Goal: Task Accomplishment & Management: Use online tool/utility

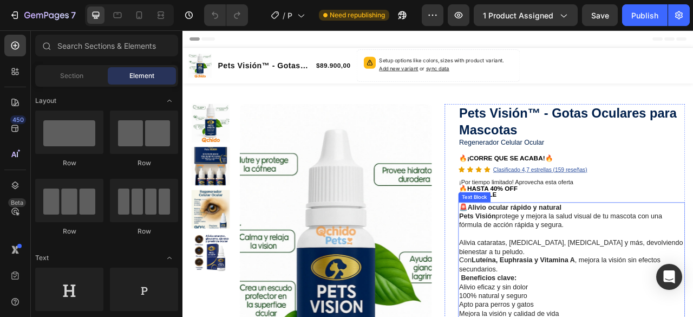
click at [534, 299] on p "Alivia cataratas, [MEDICAL_DATA], [MEDICAL_DATA] y más, devolviendo bienestar a…" at bounding box center [677, 306] width 286 height 23
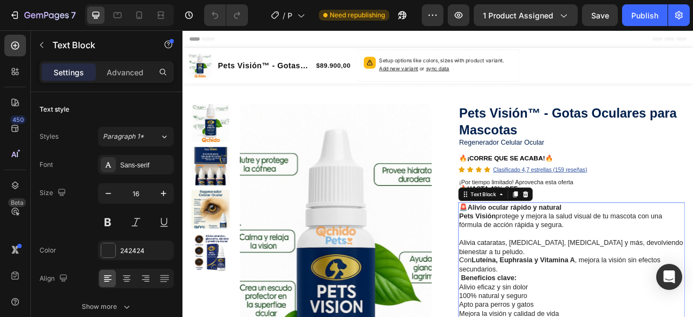
click at [537, 300] on p "Alivia cataratas, [MEDICAL_DATA], [MEDICAL_DATA] y más, devolviendo bienestar a…" at bounding box center [677, 306] width 286 height 23
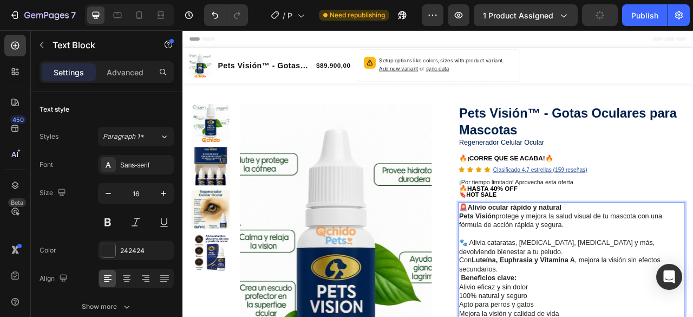
click at [586, 313] on p "🐾 Alivia cataratas, [MEDICAL_DATA], [MEDICAL_DATA] y más, devolviendo bienestar…" at bounding box center [677, 306] width 286 height 23
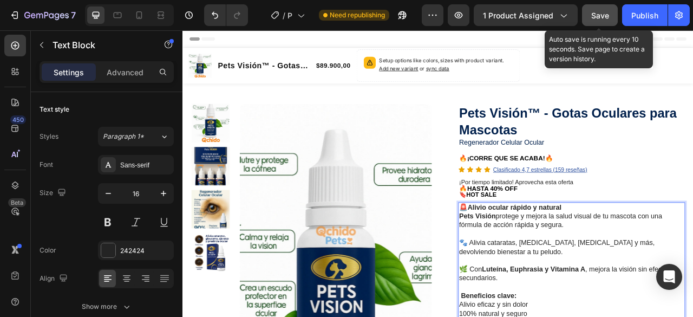
click at [606, 19] on span "Save" at bounding box center [600, 15] width 18 height 9
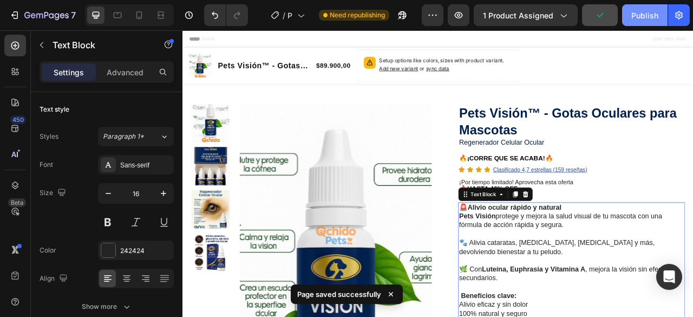
click at [639, 19] on div "Publish" at bounding box center [644, 15] width 27 height 11
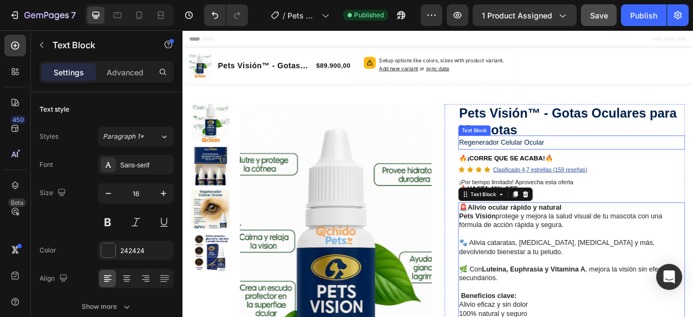
click at [613, 171] on p "Regenerador Celular Ocular" at bounding box center [677, 173] width 286 height 16
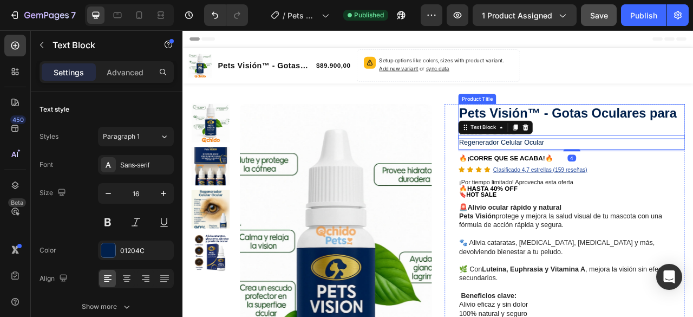
click at [654, 155] on h1 "Pets Visión™ - Gotas Oculares para Mascotas" at bounding box center [677, 146] width 288 height 44
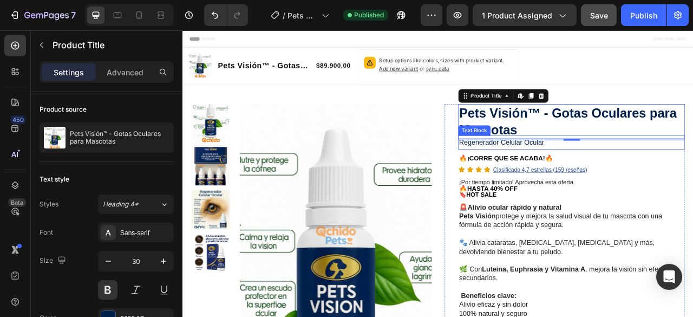
click at [642, 175] on p "Regenerador Celular Ocular" at bounding box center [677, 173] width 286 height 16
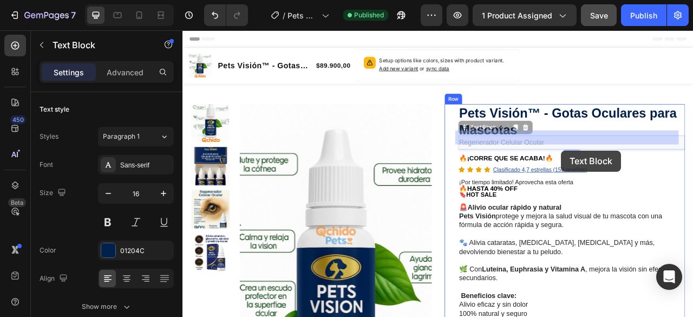
drag, startPoint x: 663, startPoint y: 173, endPoint x: 663, endPoint y: 183, distance: 10.3
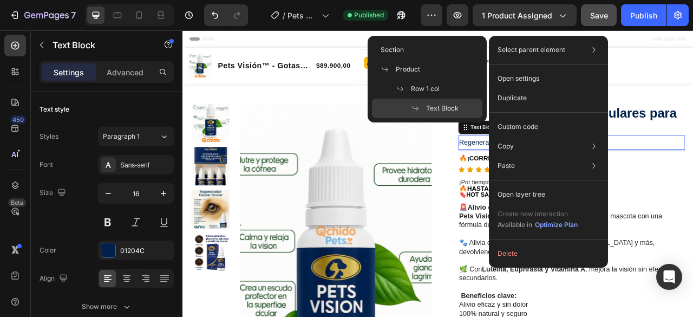
click at [573, 44] on div "Select parent element Section Product Row 1 col Text Block" at bounding box center [548, 49] width 110 height 19
click at [530, 50] on p "Select parent element" at bounding box center [531, 50] width 68 height 10
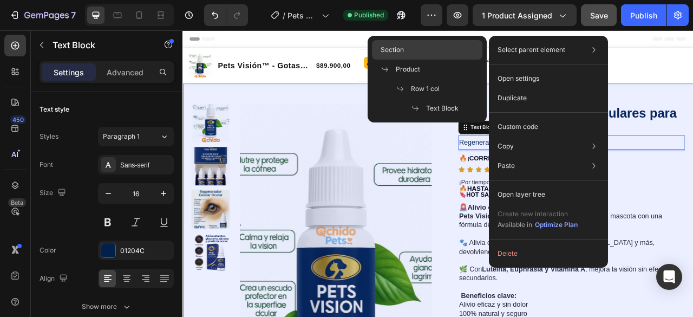
click at [406, 60] on div "Section" at bounding box center [427, 69] width 110 height 19
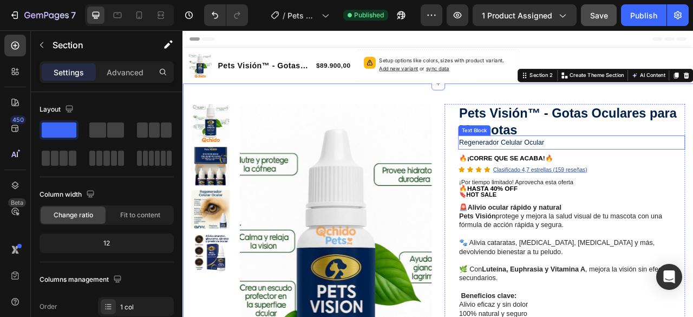
click at [659, 175] on p "Regenerador Celular Ocular" at bounding box center [677, 173] width 286 height 16
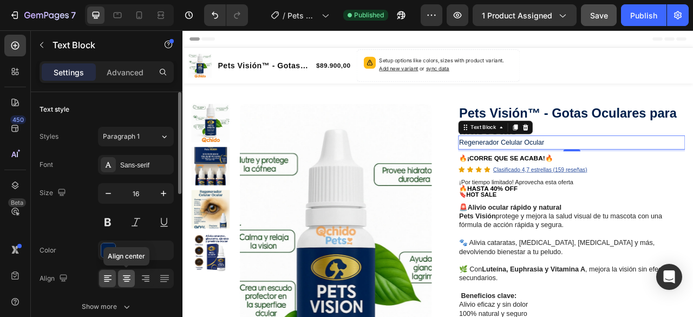
click at [128, 278] on icon at bounding box center [126, 278] width 11 height 11
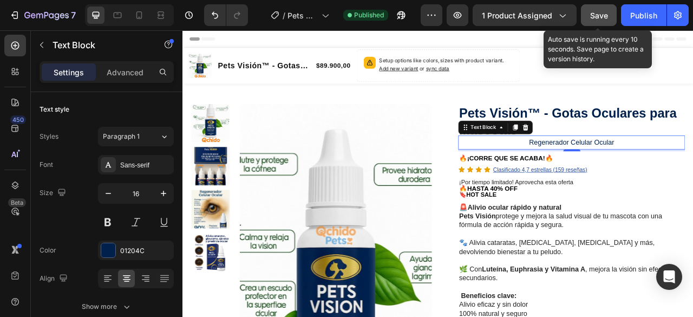
click at [599, 16] on span "Save" at bounding box center [599, 15] width 18 height 9
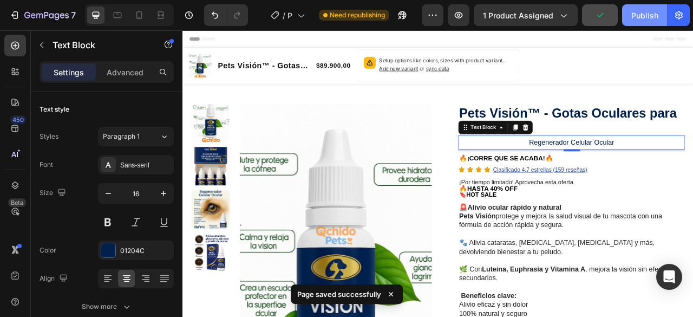
click at [639, 15] on div "Publish" at bounding box center [644, 15] width 27 height 11
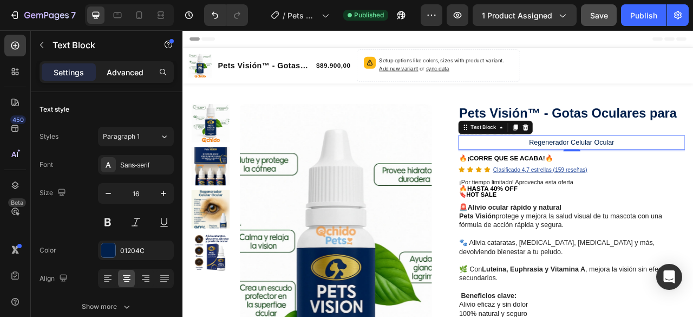
click at [125, 75] on p "Advanced" at bounding box center [125, 72] width 37 height 11
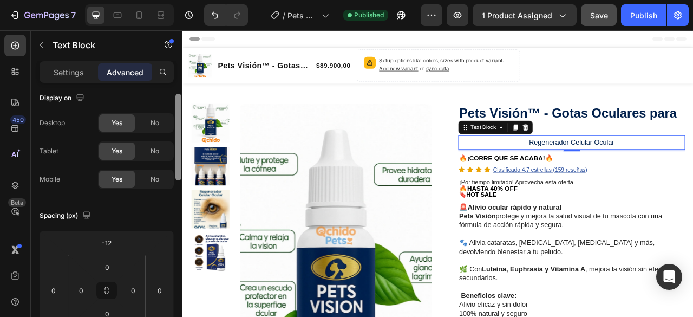
click at [179, 163] on div at bounding box center [178, 137] width 6 height 87
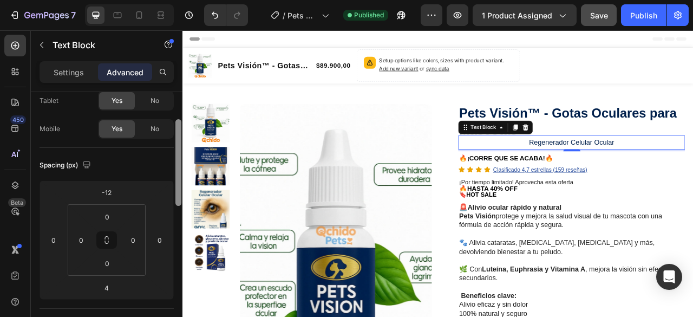
scroll to position [67, 0]
drag, startPoint x: 179, startPoint y: 163, endPoint x: 180, endPoint y: 182, distance: 18.4
click at [180, 182] on div at bounding box center [178, 157] width 6 height 87
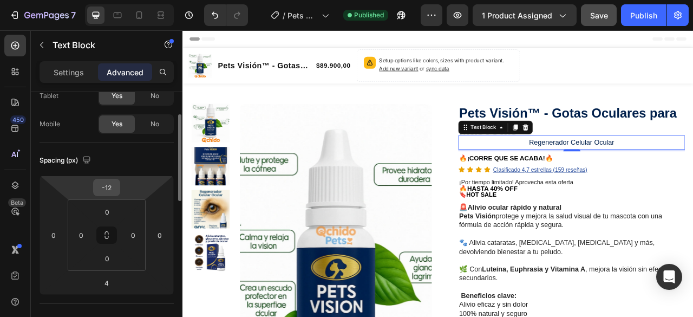
click at [107, 193] on input "-12" at bounding box center [107, 187] width 22 height 16
type input "-10"
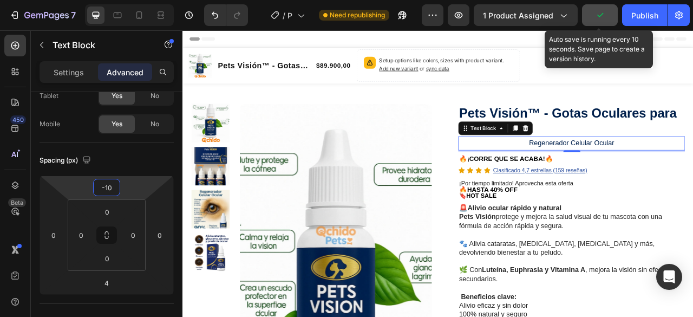
click at [595, 16] on icon "button" at bounding box center [599, 15] width 11 height 11
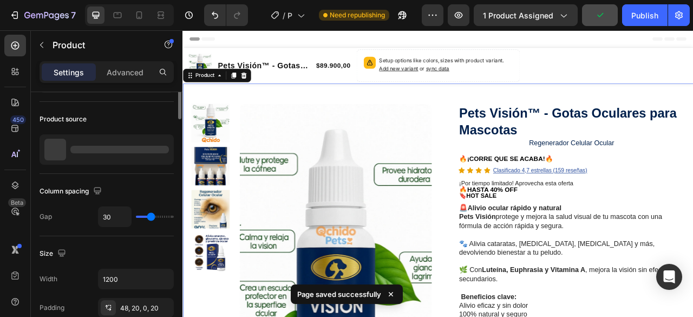
scroll to position [0, 0]
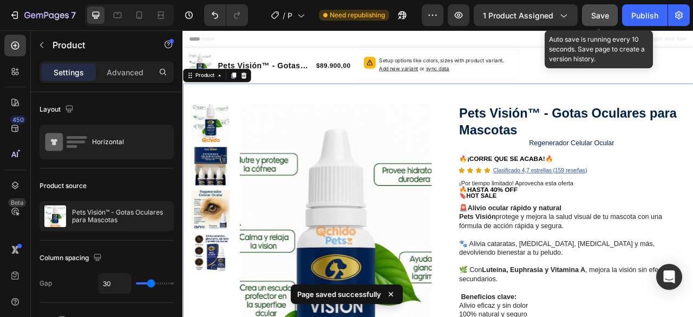
click at [601, 16] on span "Save" at bounding box center [600, 15] width 18 height 9
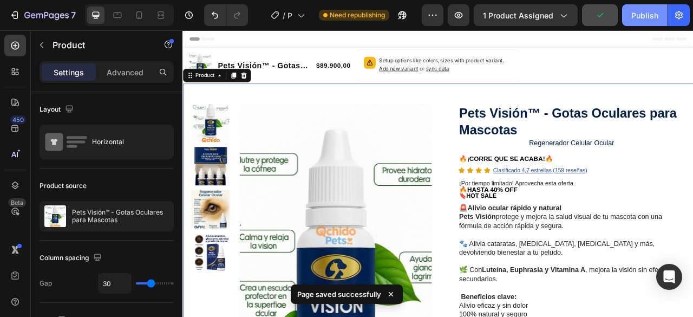
click at [649, 14] on div "Publish" at bounding box center [644, 15] width 27 height 11
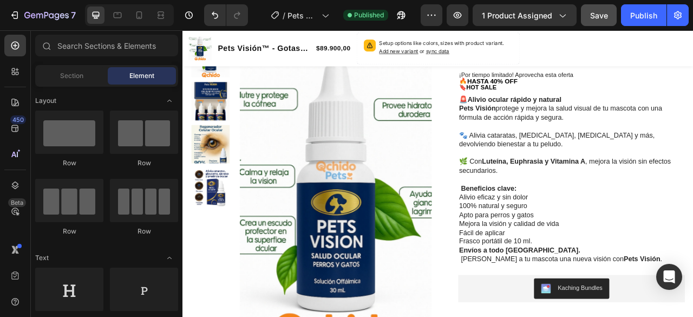
scroll to position [119, 0]
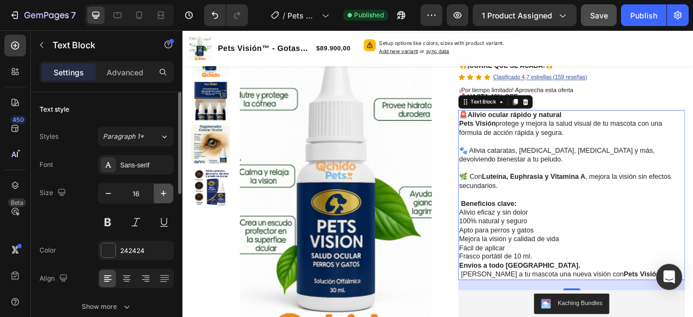
click at [168, 194] on icon "button" at bounding box center [163, 193] width 11 height 11
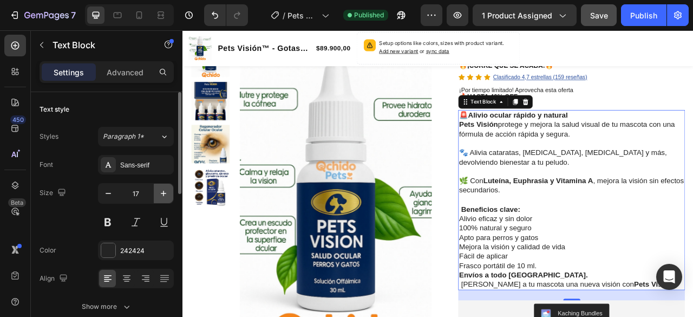
click at [168, 194] on icon "button" at bounding box center [163, 193] width 11 height 11
type input "18"
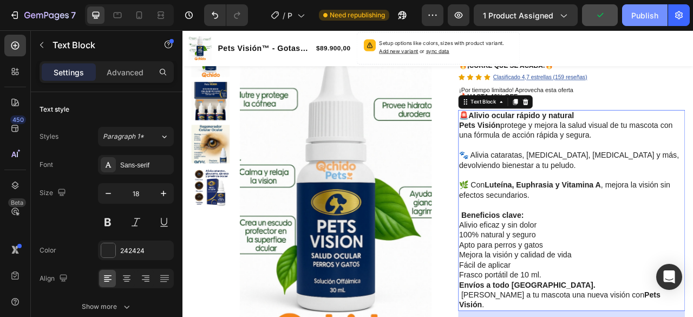
click at [639, 18] on div "Publish" at bounding box center [644, 15] width 27 height 11
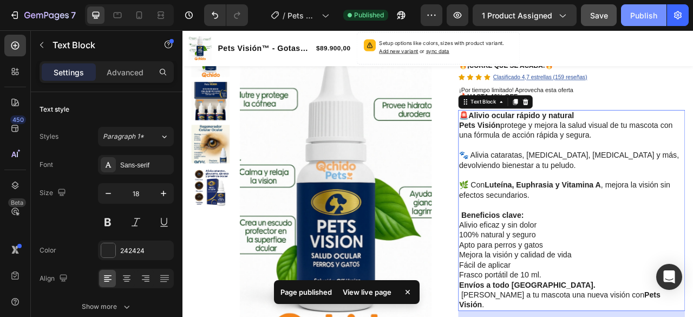
click at [639, 18] on div "Publish" at bounding box center [643, 15] width 27 height 11
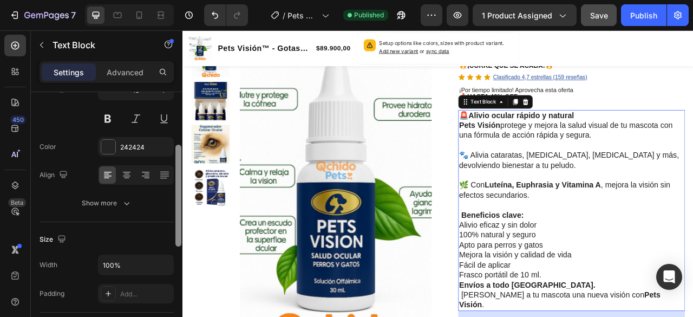
scroll to position [121, 0]
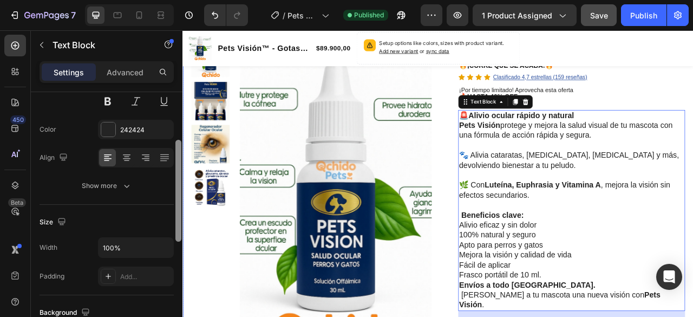
drag, startPoint x: 359, startPoint y: 208, endPoint x: 186, endPoint y: 304, distance: 198.6
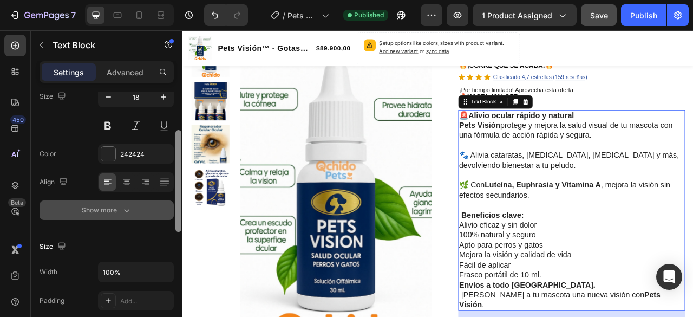
scroll to position [98, 0]
click at [124, 216] on button "Show more" at bounding box center [107, 208] width 134 height 19
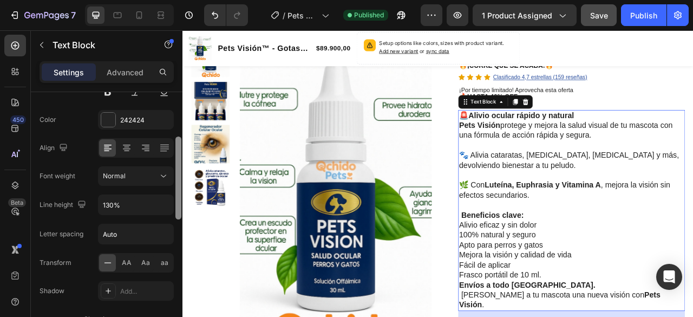
scroll to position [132, 0]
drag, startPoint x: 180, startPoint y: 196, endPoint x: 181, endPoint y: 209, distance: 13.5
click at [181, 209] on div at bounding box center [178, 176] width 6 height 83
click at [144, 232] on input "Auto" at bounding box center [135, 231] width 75 height 19
type input "0|"
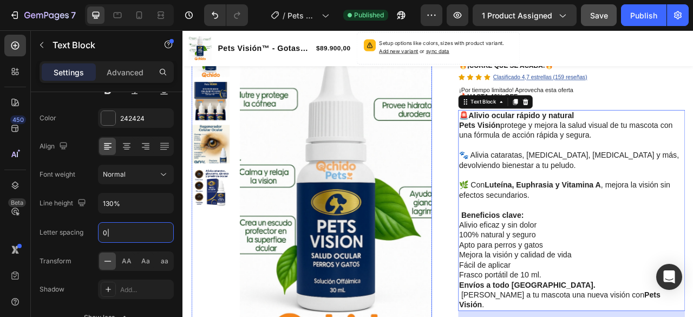
click at [207, 286] on div at bounding box center [217, 255] width 49 height 428
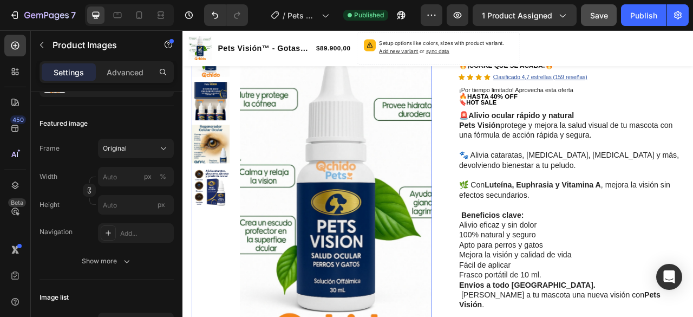
scroll to position [0, 0]
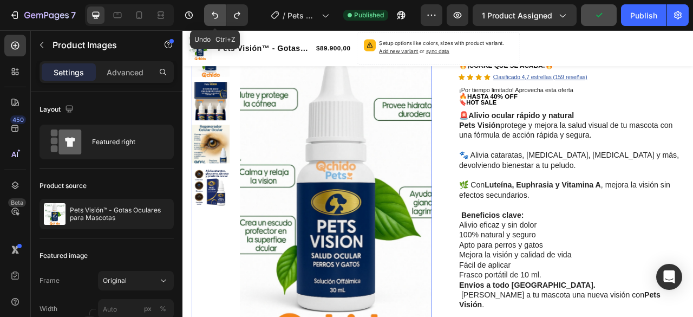
click at [217, 14] on icon "Undo/Redo" at bounding box center [215, 15] width 6 height 7
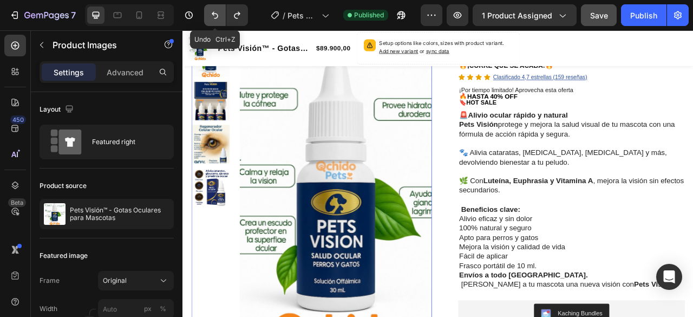
click at [217, 14] on icon "Undo/Redo" at bounding box center [215, 15] width 6 height 7
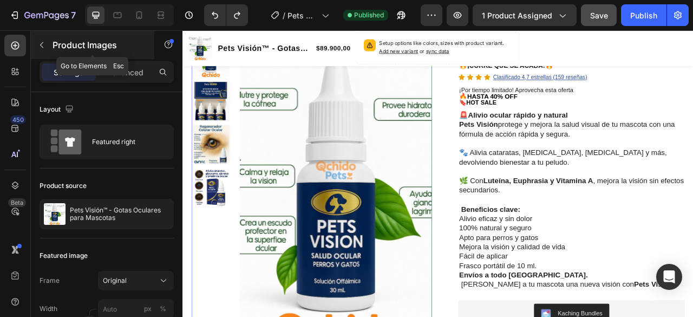
click at [39, 46] on icon "button" at bounding box center [41, 45] width 9 height 9
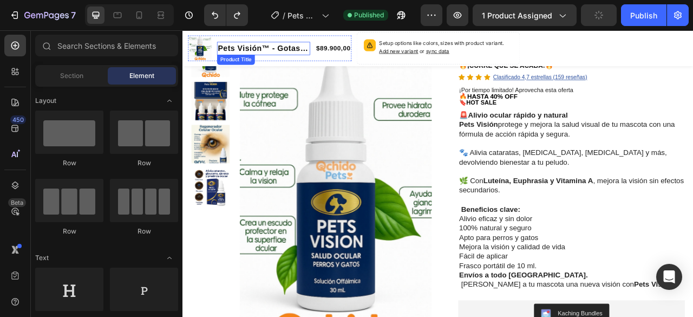
click at [261, 47] on h1 "Pets Visión™ - Gotas Oculares para Mascotas" at bounding box center [285, 53] width 119 height 17
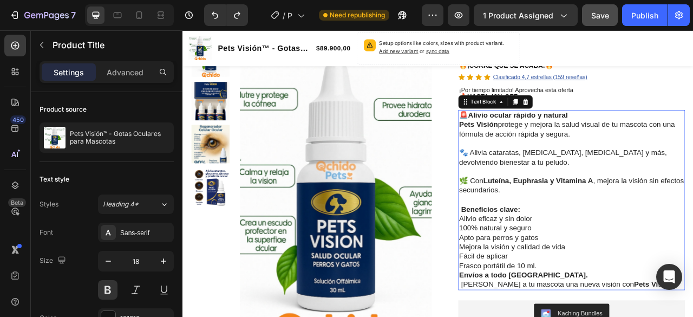
click at [661, 185] on p "🐾 Alivia cataratas, [MEDICAL_DATA], [MEDICAL_DATA] y más, devolviendo bienestar…" at bounding box center [677, 192] width 286 height 24
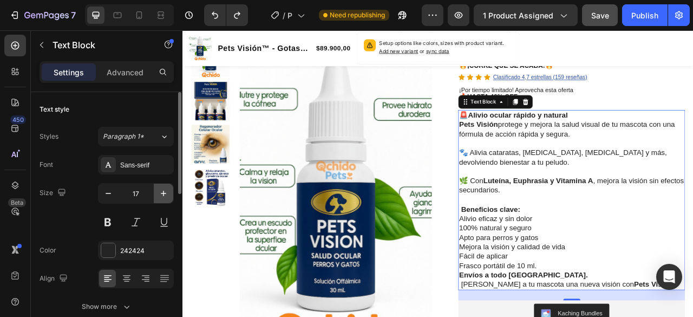
click at [170, 190] on button "button" at bounding box center [163, 192] width 19 height 19
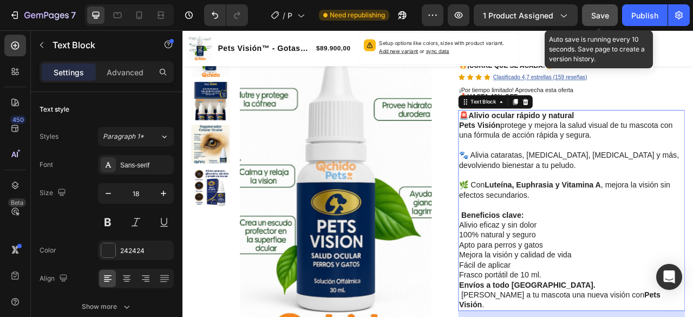
click at [602, 16] on span "Save" at bounding box center [600, 15] width 18 height 9
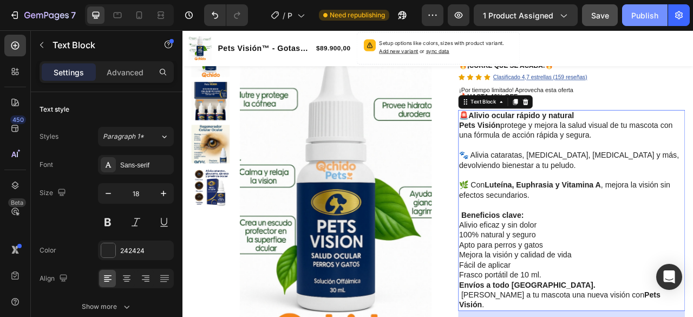
click at [645, 17] on div "Publish" at bounding box center [644, 15] width 27 height 11
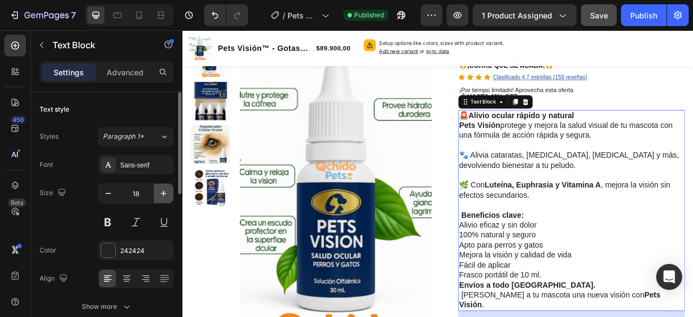
click at [167, 192] on icon "button" at bounding box center [163, 193] width 11 height 11
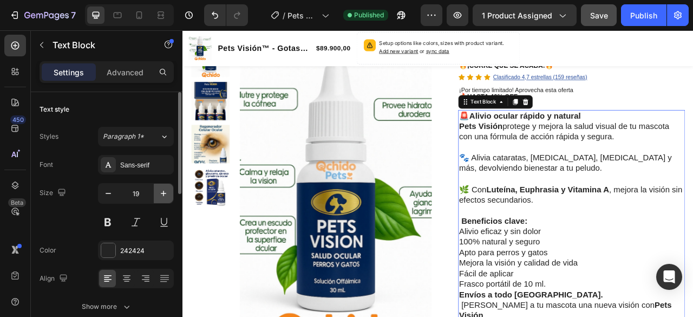
click at [167, 192] on icon "button" at bounding box center [163, 193] width 11 height 11
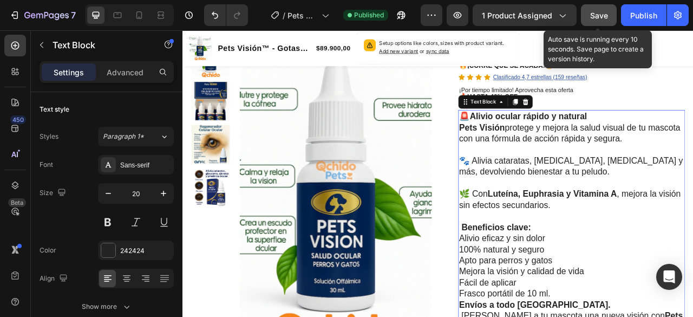
click at [597, 19] on span "Save" at bounding box center [599, 15] width 18 height 9
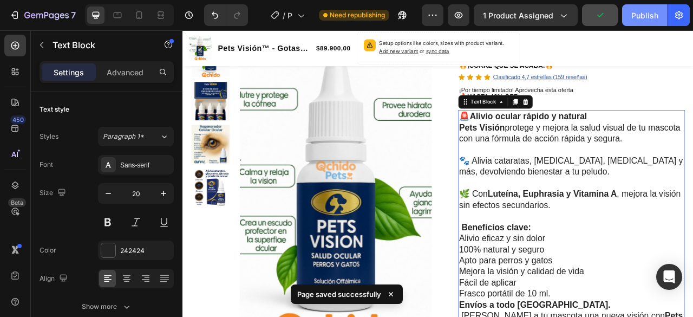
click at [642, 17] on div "Publish" at bounding box center [644, 15] width 27 height 11
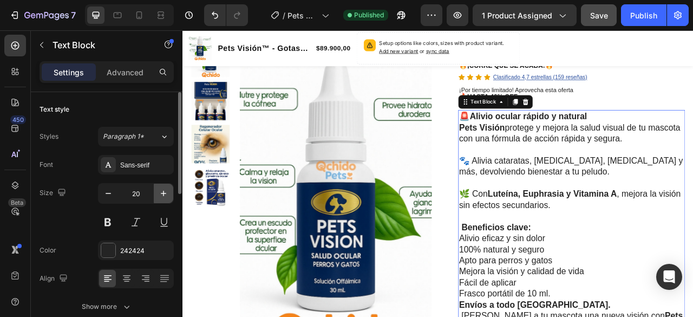
click at [163, 194] on icon "button" at bounding box center [163, 193] width 11 height 11
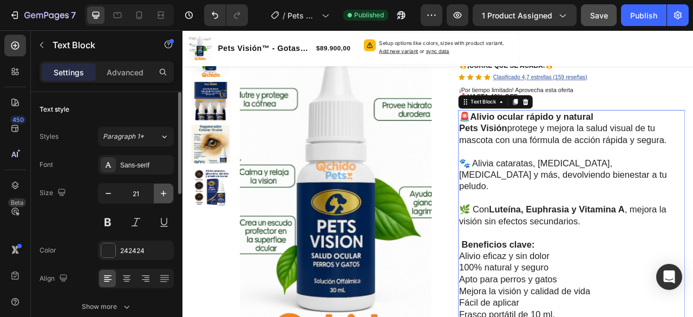
click at [163, 194] on icon "button" at bounding box center [163, 193] width 11 height 11
type input "22"
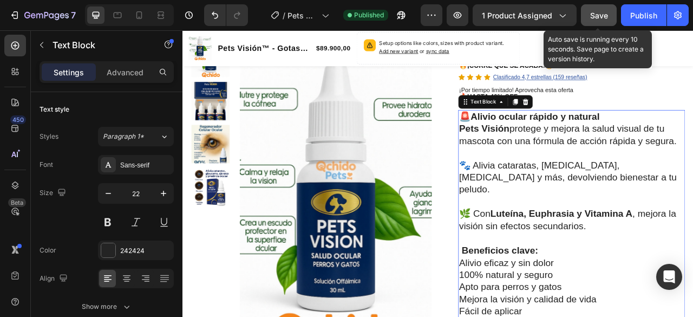
click at [590, 13] on span "Save" at bounding box center [599, 15] width 18 height 9
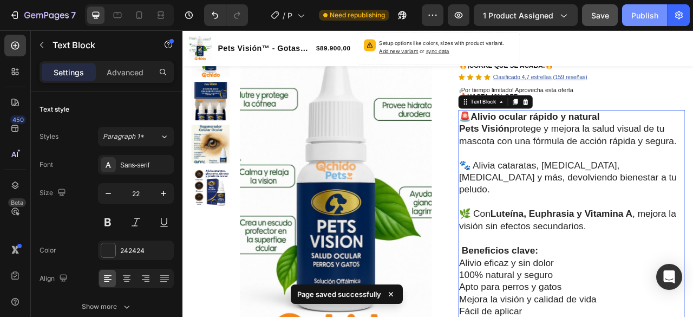
click at [638, 17] on div "Publish" at bounding box center [644, 15] width 27 height 11
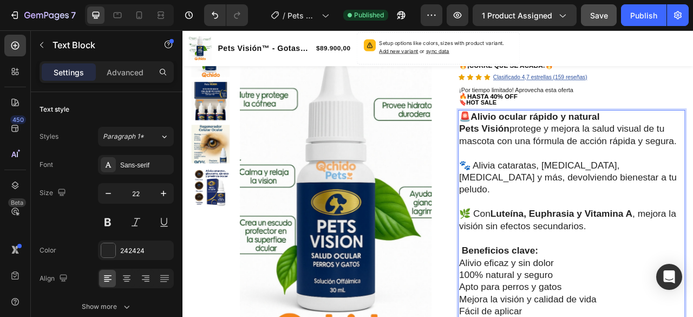
click at [537, 303] on strong "Beneficios clave:" at bounding box center [585, 310] width 97 height 14
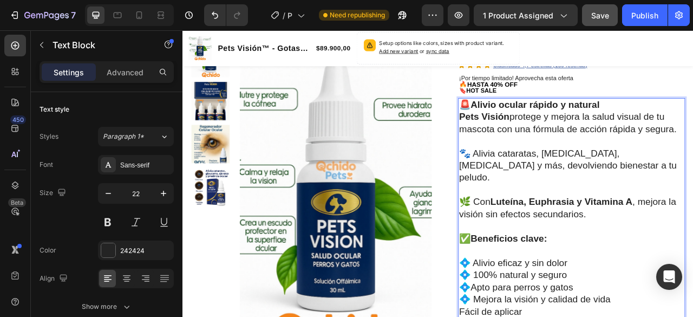
scroll to position [149, 0]
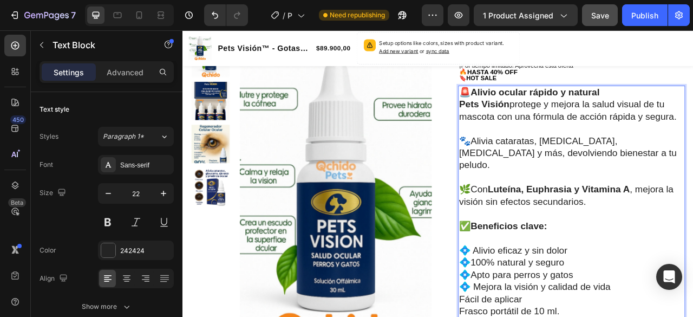
click at [553, 108] on strong "Alivio ocular rápido y natural" at bounding box center [630, 109] width 164 height 14
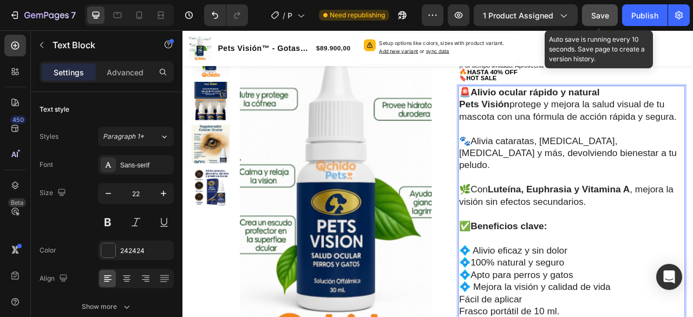
click at [606, 20] on div "Save" at bounding box center [600, 15] width 18 height 11
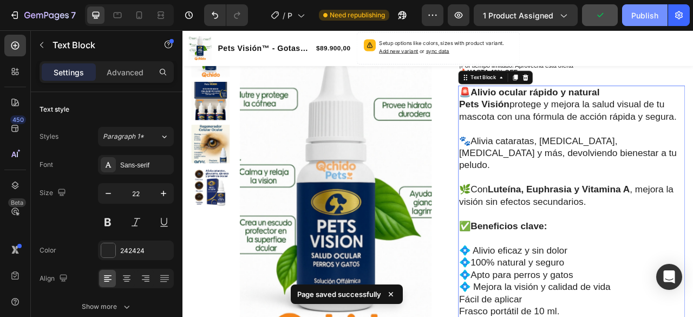
click at [636, 17] on div "Publish" at bounding box center [644, 15] width 27 height 11
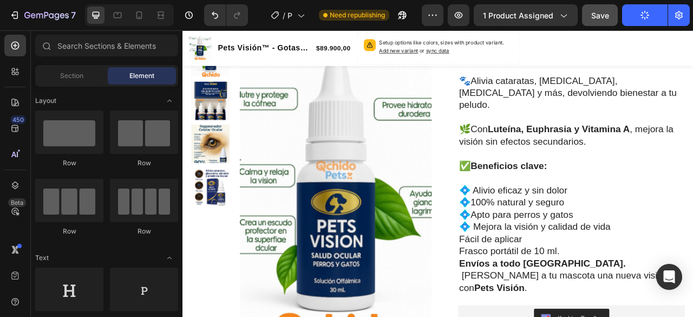
scroll to position [236, 0]
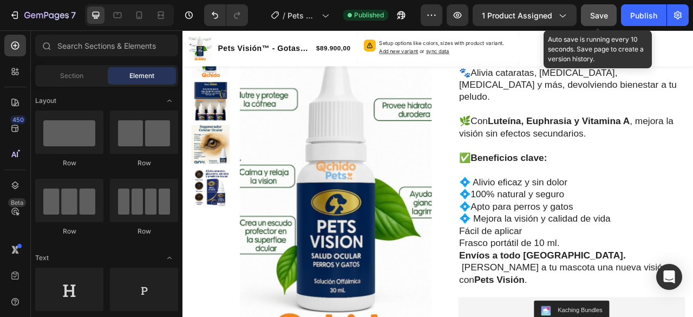
click at [597, 19] on span "Save" at bounding box center [599, 15] width 18 height 9
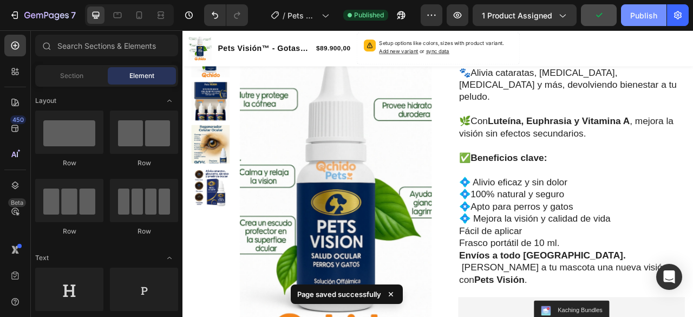
click at [635, 17] on div "Publish" at bounding box center [643, 15] width 27 height 11
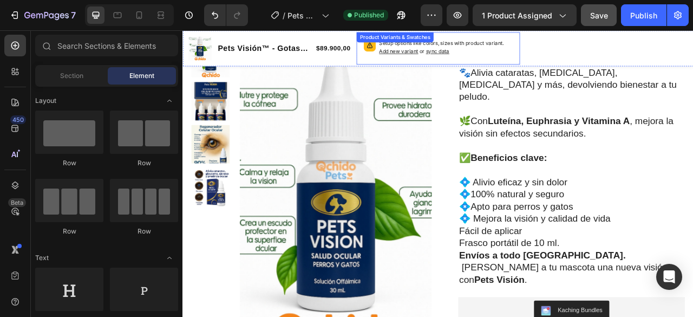
click at [487, 54] on span "or sync data" at bounding box center [502, 56] width 40 height 8
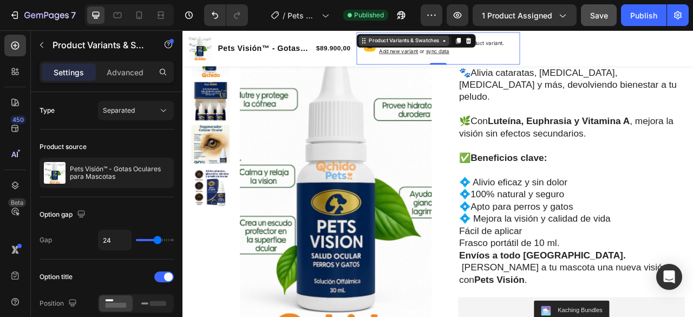
click at [463, 48] on div "Product Variants & Swatches" at bounding box center [463, 43] width 115 height 13
click at [553, 47] on p "Setup options like colors, sizes with product variant. Add new variant or sync …" at bounding box center [517, 52] width 170 height 21
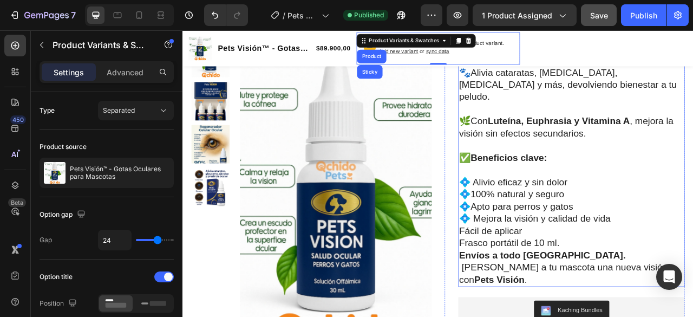
click at [548, 271] on p "💠 Alivio eficaz y sin dolor 💠100% natural y seguro 💠Apto para perros y gatos 💠 …" at bounding box center [677, 254] width 286 height 77
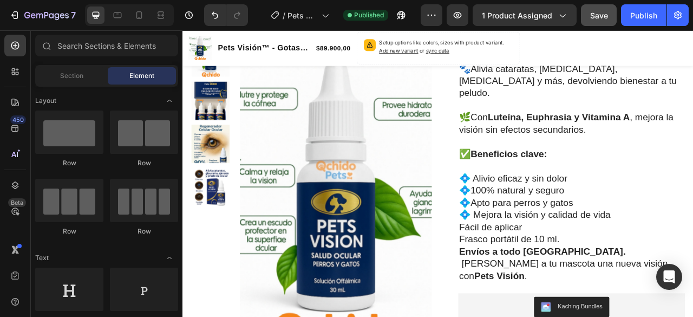
scroll to position [262, 0]
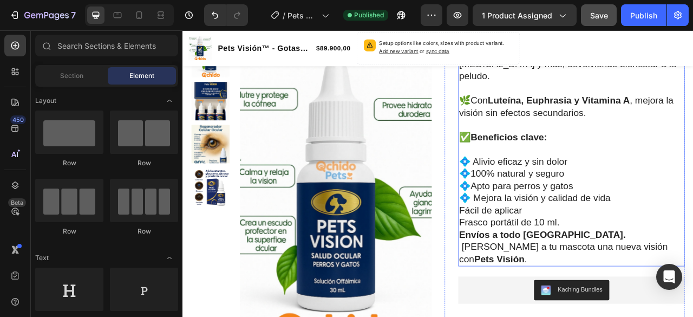
click at [542, 267] on p "Frasco portátil de 10 ml." at bounding box center [677, 275] width 286 height 16
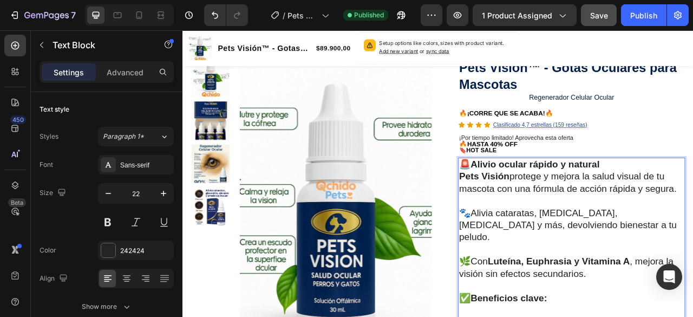
scroll to position [46, 0]
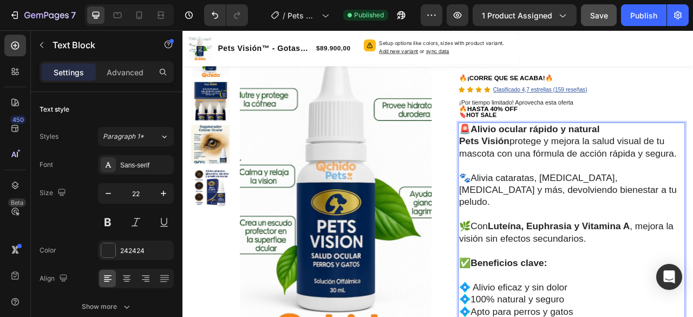
scroll to position [134, 0]
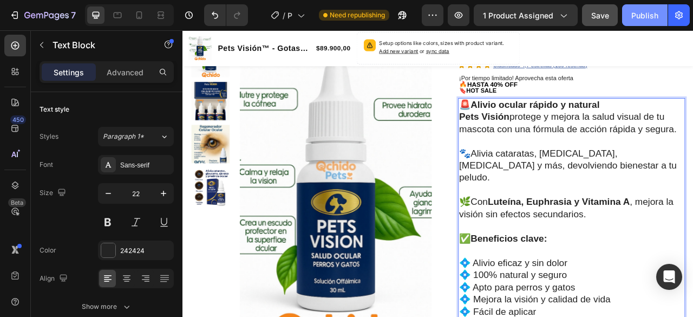
click at [640, 15] on div "Publish" at bounding box center [644, 15] width 27 height 11
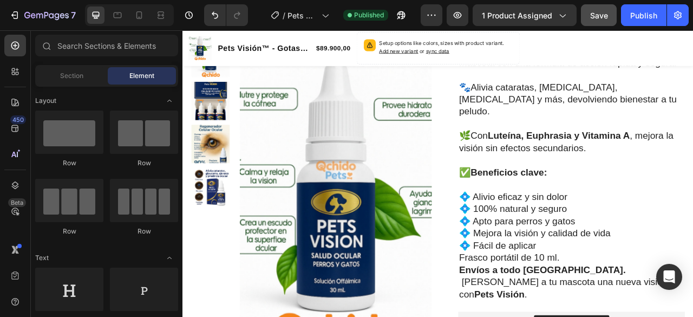
scroll to position [220, 0]
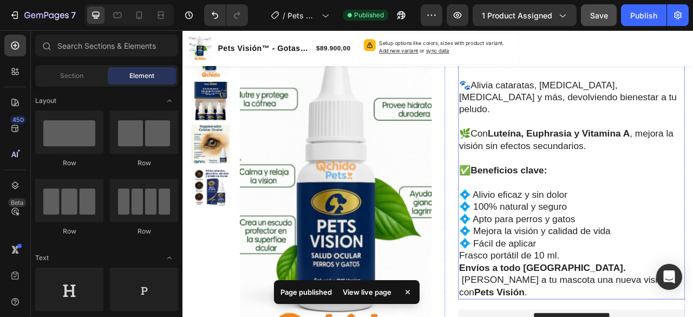
click at [641, 286] on p "💠 Alivio eficaz y sin dolor 💠 100% natural y seguro 💠 Apto para perros y gatos …" at bounding box center [677, 270] width 286 height 77
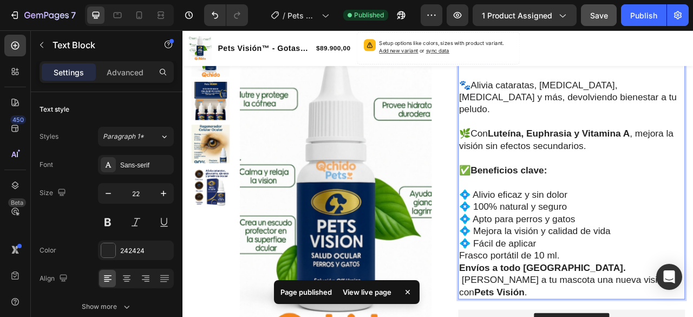
click at [620, 283] on p "💠 Alivio eficaz y sin dolor 💠 100% natural y seguro 💠 Apto para perros y gatos …" at bounding box center [677, 270] width 286 height 77
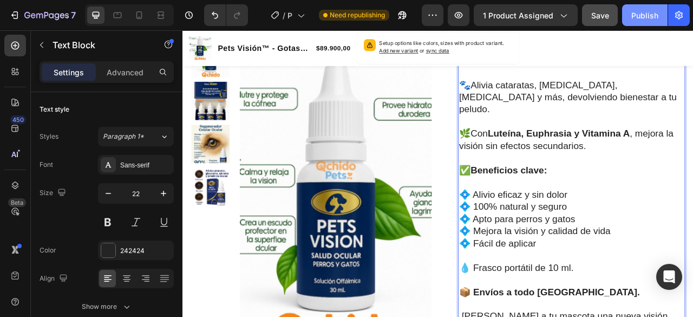
click at [642, 22] on button "Publish" at bounding box center [644, 15] width 45 height 22
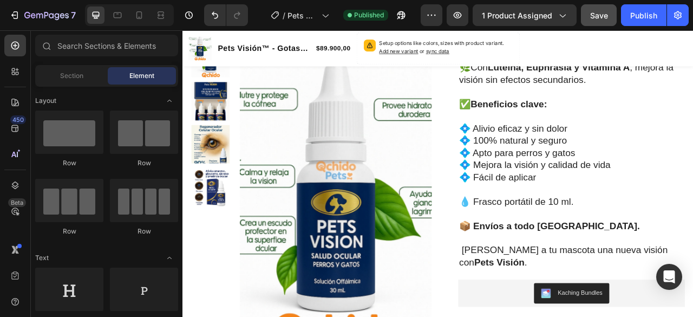
scroll to position [307, 0]
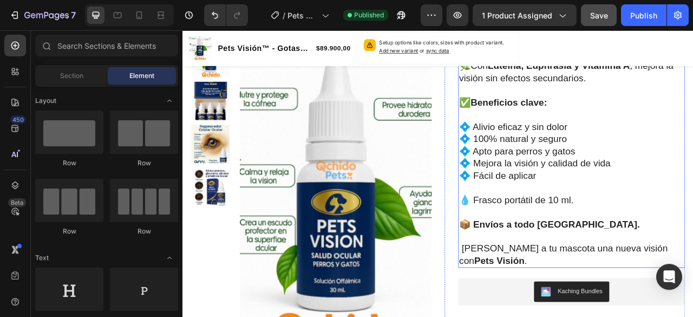
click at [537, 300] on p "‍ [PERSON_NAME] a tu mascota una nueva visión con Pets Visión ." at bounding box center [677, 315] width 286 height 31
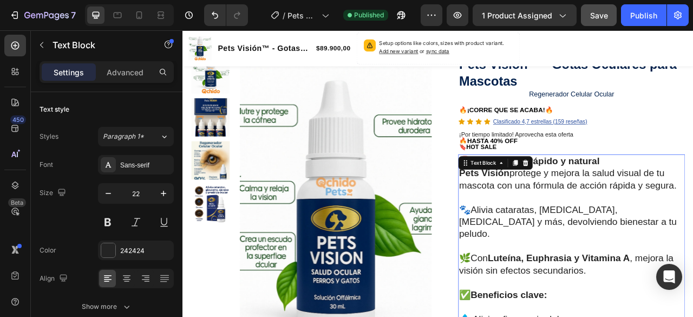
scroll to position [46, 0]
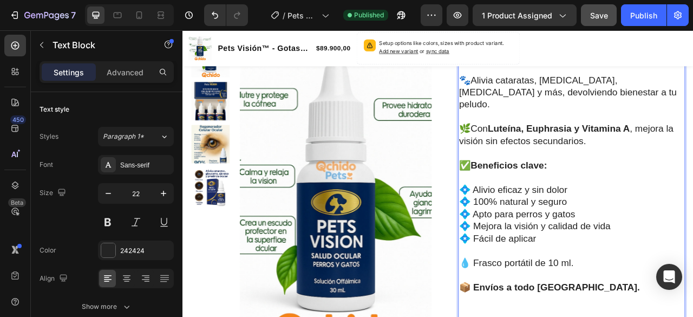
scroll to position [242, 0]
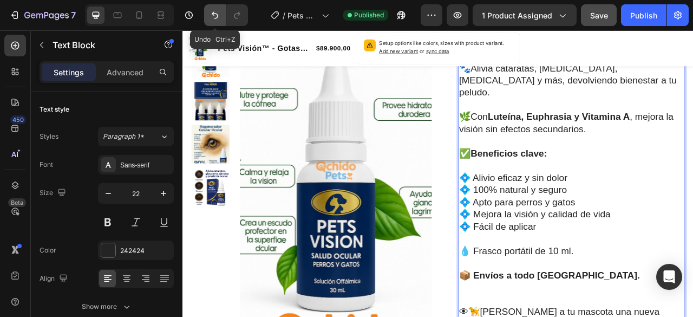
click at [211, 17] on icon "Undo/Redo" at bounding box center [214, 15] width 11 height 11
click at [213, 15] on icon "Undo/Redo" at bounding box center [215, 15] width 6 height 7
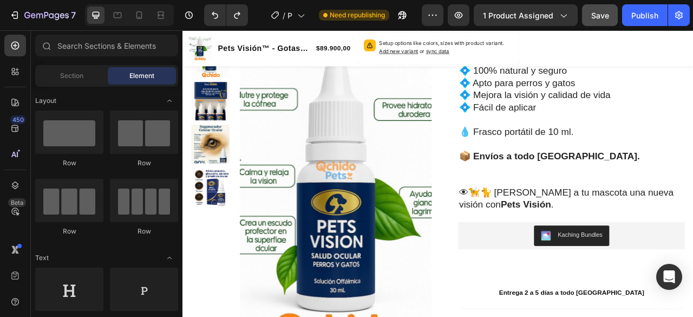
scroll to position [415, 0]
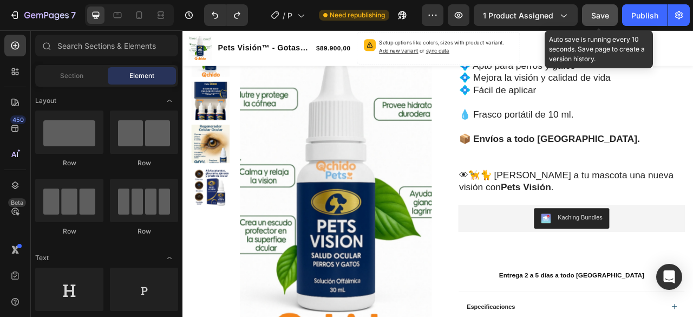
click at [596, 16] on span "Save" at bounding box center [600, 15] width 18 height 9
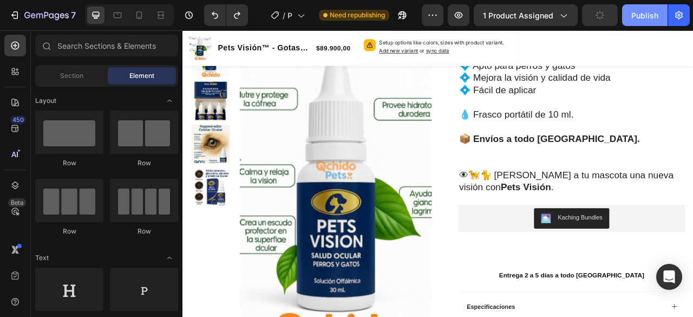
click at [646, 18] on div "Publish" at bounding box center [644, 15] width 27 height 11
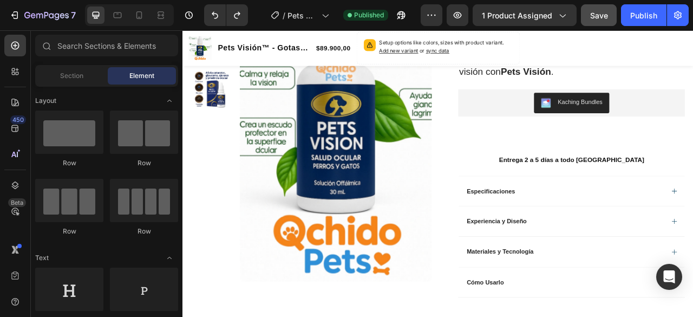
scroll to position [588, 0]
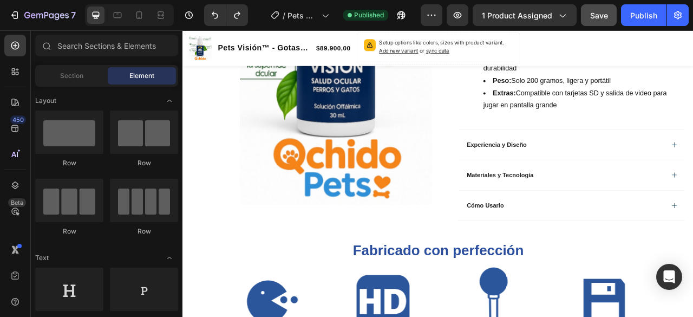
scroll to position [993, 0]
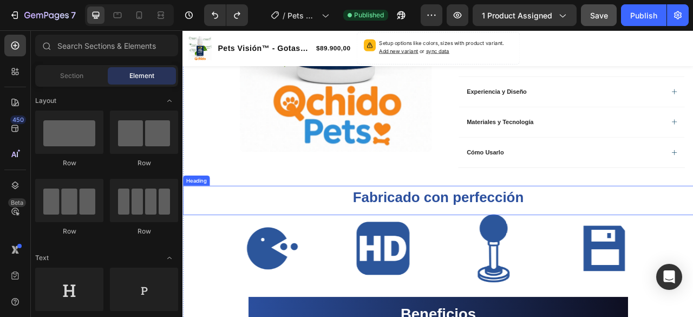
click at [360, 230] on h2 "Fabricado con perfección" at bounding box center [506, 242] width 649 height 25
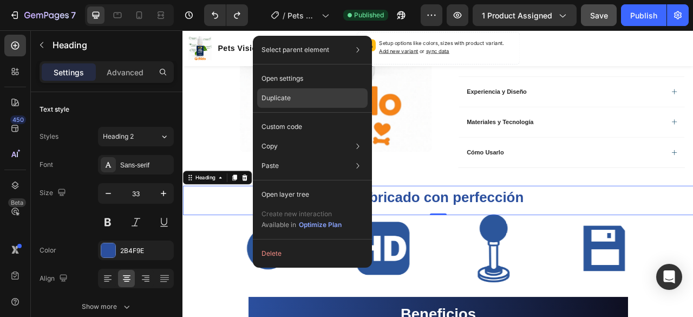
click at [290, 98] on p "Duplicate" at bounding box center [275, 98] width 29 height 10
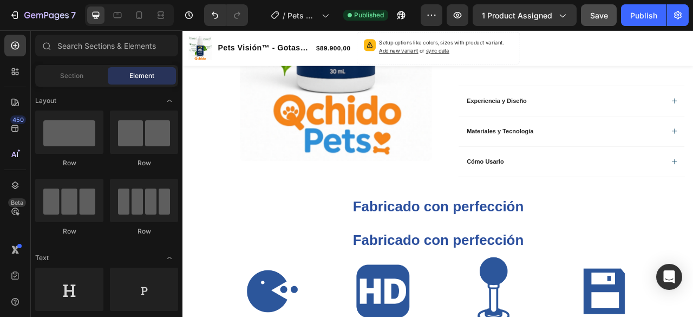
scroll to position [1061, 0]
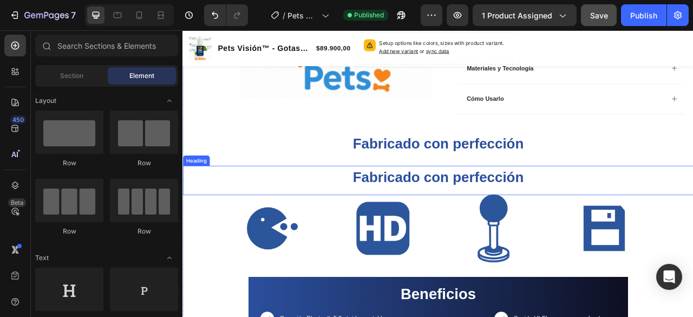
click at [616, 205] on h2 "Fabricado con perfección" at bounding box center [506, 217] width 649 height 25
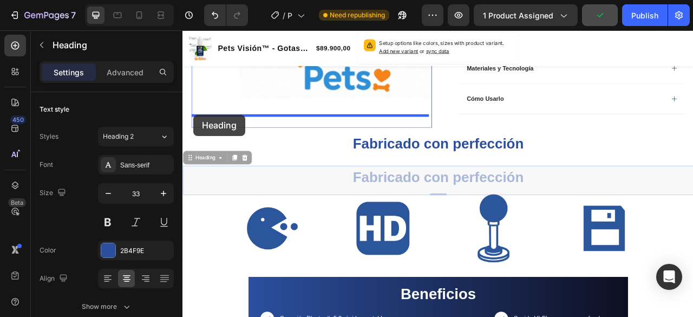
drag, startPoint x: 193, startPoint y: 178, endPoint x: 196, endPoint y: 135, distance: 42.9
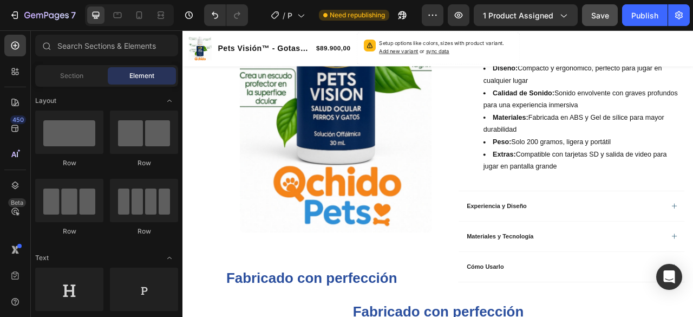
scroll to position [831, 0]
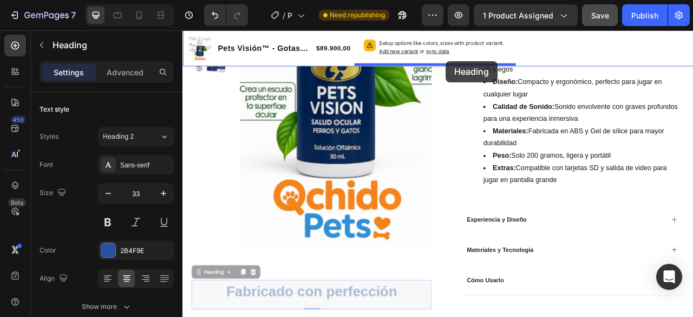
drag, startPoint x: 203, startPoint y: 327, endPoint x: 517, endPoint y: 69, distance: 405.6
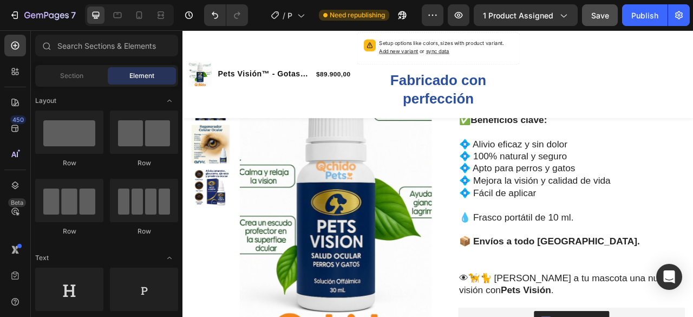
scroll to position [0, 0]
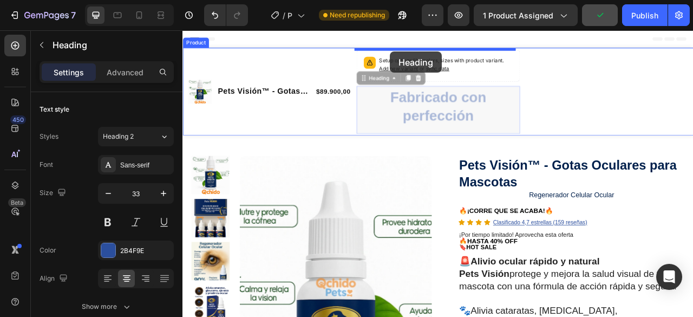
drag, startPoint x: 416, startPoint y: 93, endPoint x: 446, endPoint y: 57, distance: 46.4
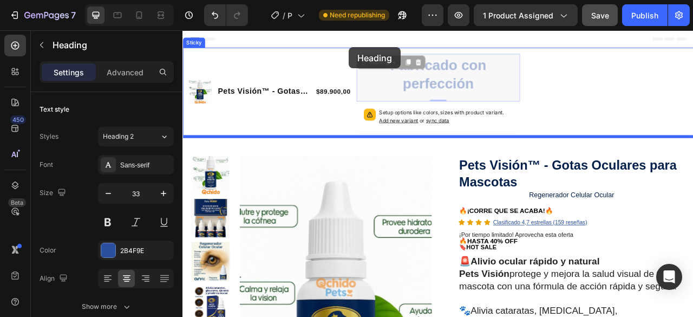
drag, startPoint x: 411, startPoint y: 74, endPoint x: 394, endPoint y: 52, distance: 27.8
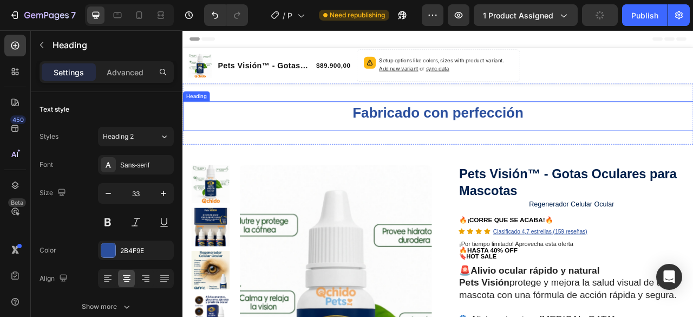
click at [232, 135] on h2 "Fabricado con perfección" at bounding box center [506, 135] width 649 height 25
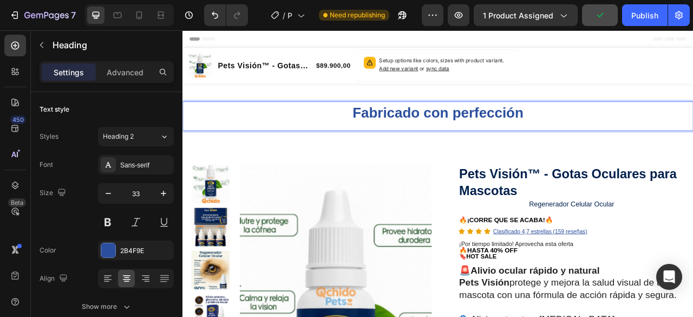
click at [300, 147] on p "Fabricado con perfección" at bounding box center [506, 135] width 647 height 23
click at [402, 133] on strong "Fabricado con perfección" at bounding box center [507, 135] width 218 height 20
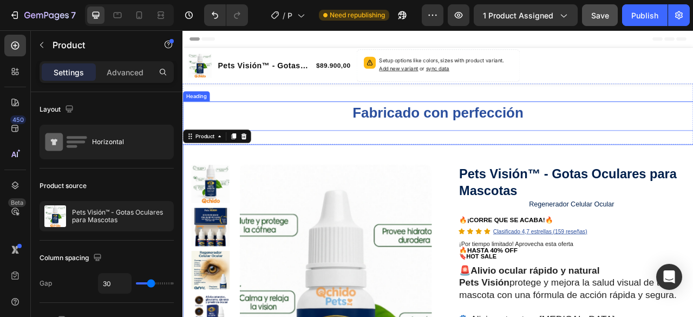
click at [342, 138] on p "⁠⁠⁠⁠⁠⁠⁠ Fabricado con perfección" at bounding box center [506, 135] width 647 height 23
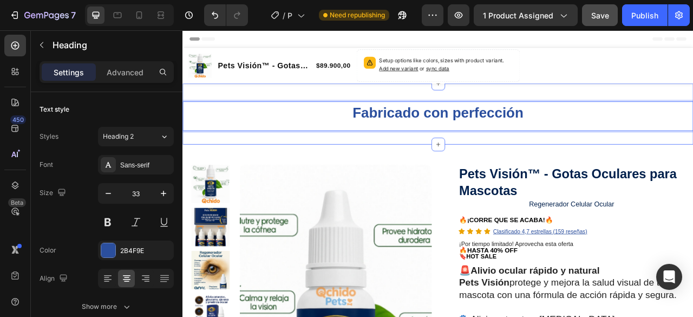
drag, startPoint x: 342, startPoint y: 138, endPoint x: 174, endPoint y: 114, distance: 170.0
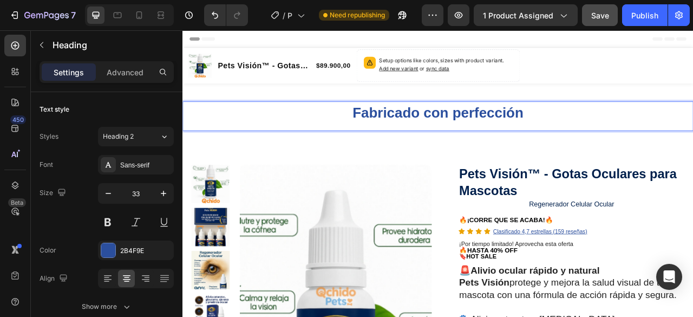
click at [204, 135] on p "Fabricado con perfección" at bounding box center [506, 135] width 647 height 23
click at [432, 136] on strong "Fabricado con perfección" at bounding box center [507, 135] width 218 height 20
drag, startPoint x: 280, startPoint y: 137, endPoint x: 281, endPoint y: 72, distance: 65.5
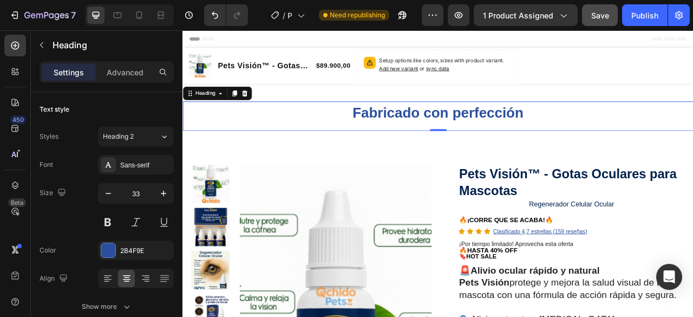
drag, startPoint x: 468, startPoint y: 149, endPoint x: 468, endPoint y: 136, distance: 13.5
click at [468, 136] on div "Fabricado con perfección Heading 0" at bounding box center [506, 139] width 649 height 37
drag, startPoint x: 192, startPoint y: 114, endPoint x: 219, endPoint y: 37, distance: 82.0
click at [262, 110] on icon at bounding box center [261, 111] width 7 height 8
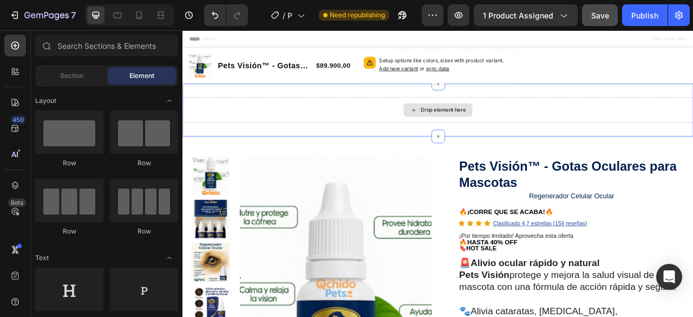
click at [547, 143] on div "Drop element here" at bounding box center [506, 131] width 649 height 32
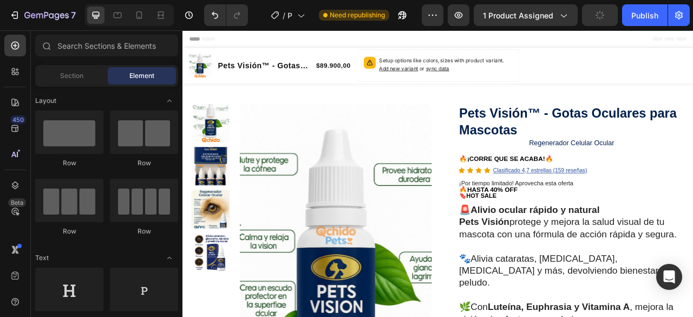
click at [212, 41] on span "Header" at bounding box center [215, 41] width 24 height 11
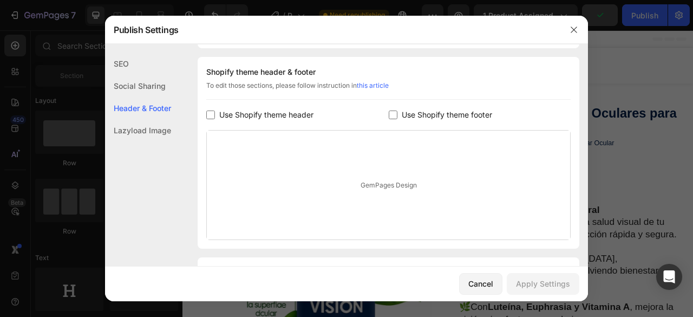
scroll to position [157, 0]
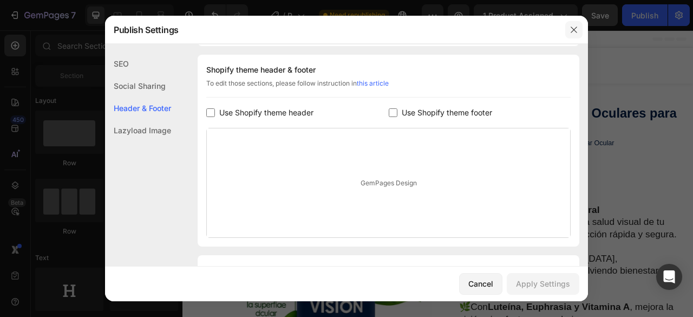
click at [574, 31] on icon "button" at bounding box center [573, 29] width 9 height 9
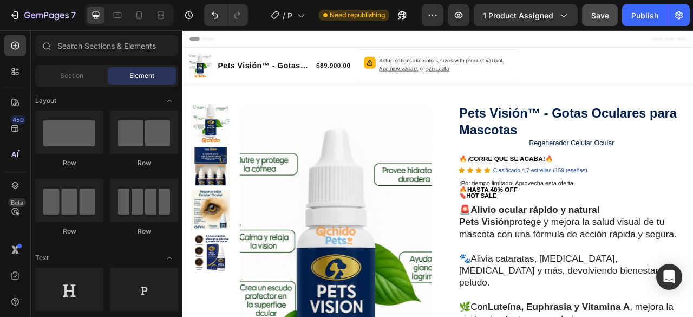
click at [221, 42] on span "Header" at bounding box center [215, 41] width 24 height 11
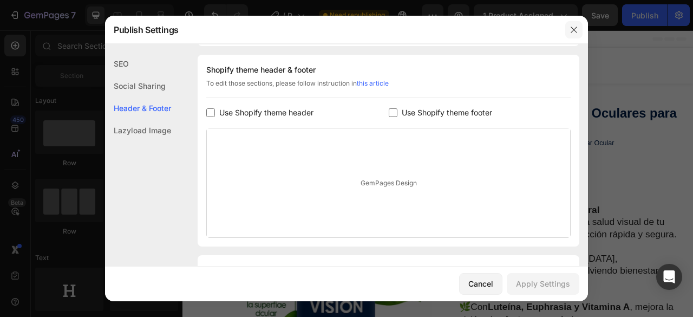
click at [573, 29] on icon "button" at bounding box center [573, 30] width 6 height 6
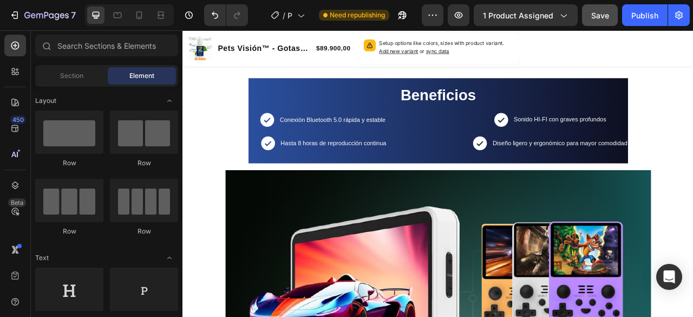
scroll to position [1015, 0]
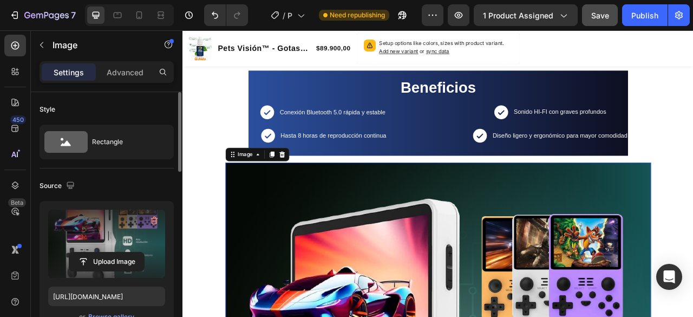
click at [103, 245] on label at bounding box center [106, 243] width 117 height 68
click at [103, 252] on input "file" at bounding box center [106, 261] width 75 height 18
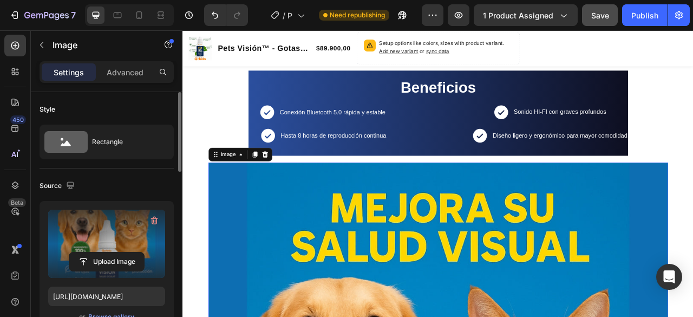
type input "[URL][DOMAIN_NAME]"
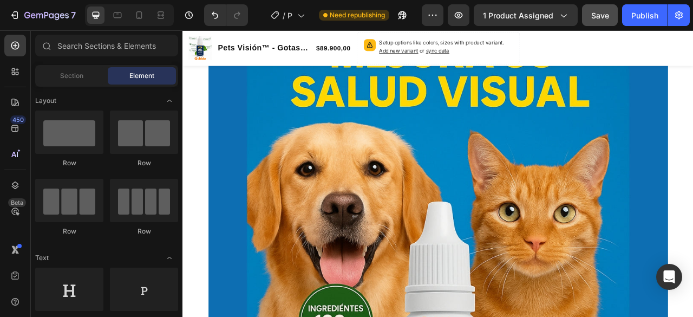
scroll to position [834, 0]
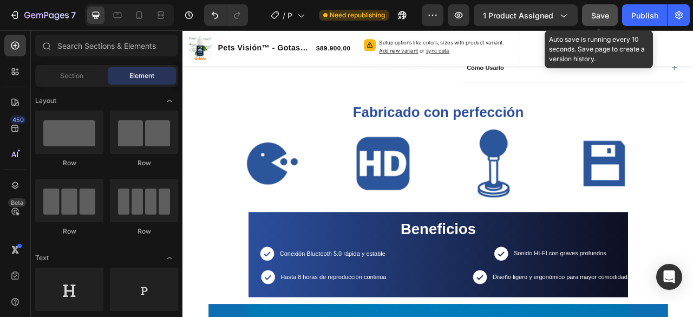
click at [599, 16] on span "Save" at bounding box center [600, 15] width 18 height 9
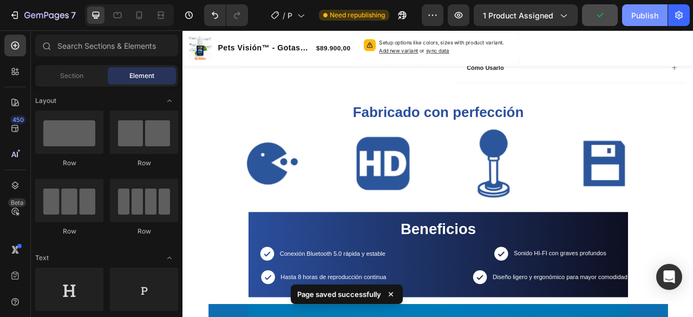
click at [635, 17] on div "Publish" at bounding box center [644, 15] width 27 height 11
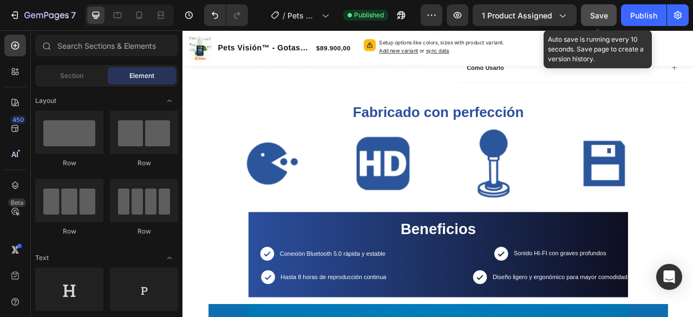
click at [601, 17] on span "Save" at bounding box center [599, 15] width 18 height 9
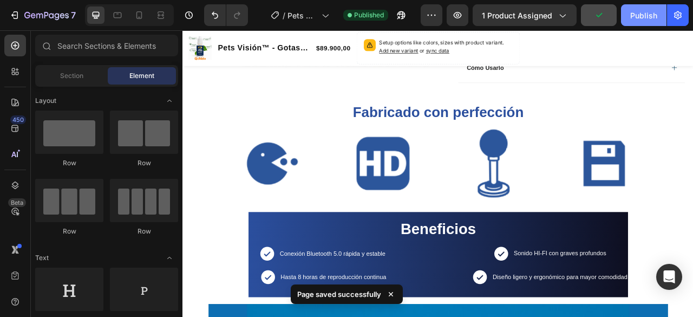
click at [648, 17] on div "Publish" at bounding box center [643, 15] width 27 height 11
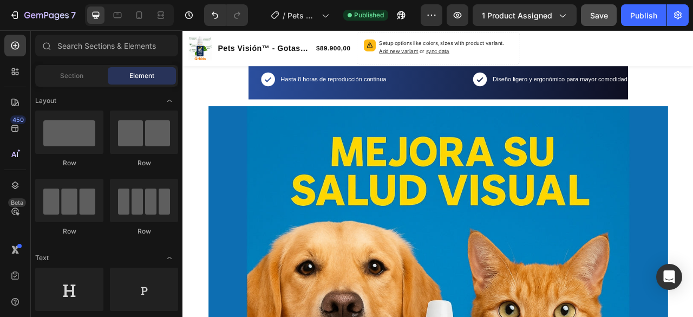
scroll to position [1092, 0]
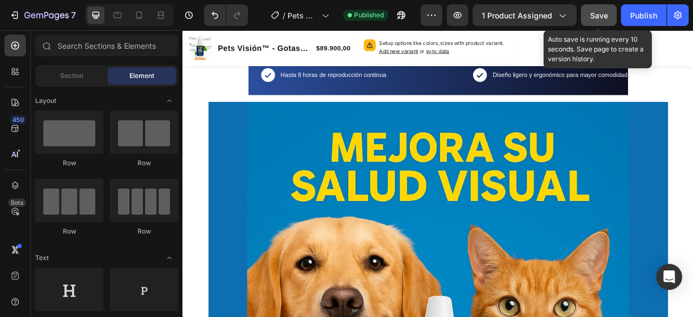
click at [602, 19] on span "Save" at bounding box center [599, 15] width 18 height 9
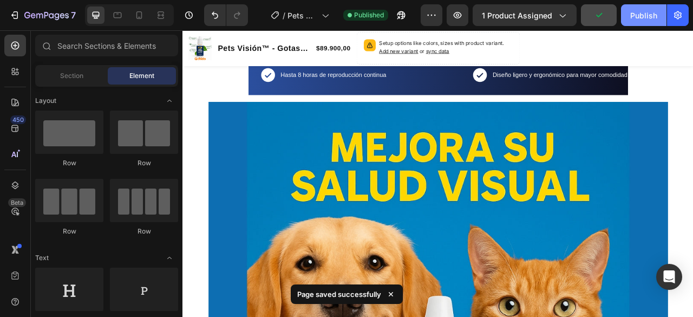
click at [639, 12] on div "Publish" at bounding box center [643, 15] width 27 height 11
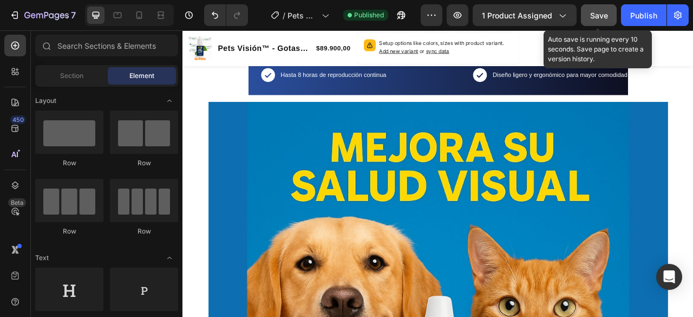
click at [596, 14] on span "Save" at bounding box center [599, 15] width 18 height 9
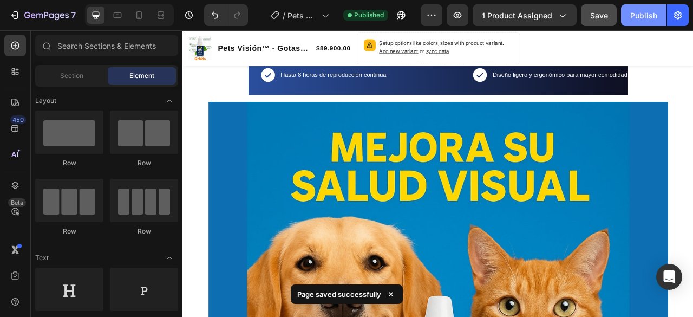
click at [637, 15] on div "Publish" at bounding box center [643, 15] width 27 height 11
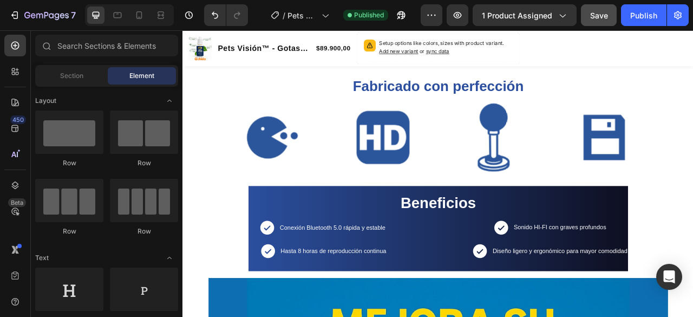
scroll to position [851, 0]
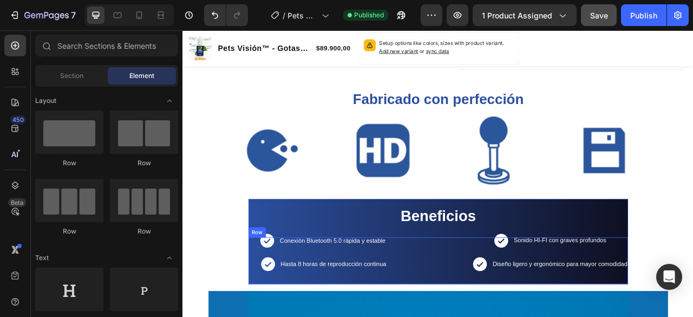
click at [477, 316] on div "Icon Conexión Bluetooth 5.0 rápida y estable Text Block Row Icon Hasta 8 horas …" at bounding box center [405, 323] width 279 height 60
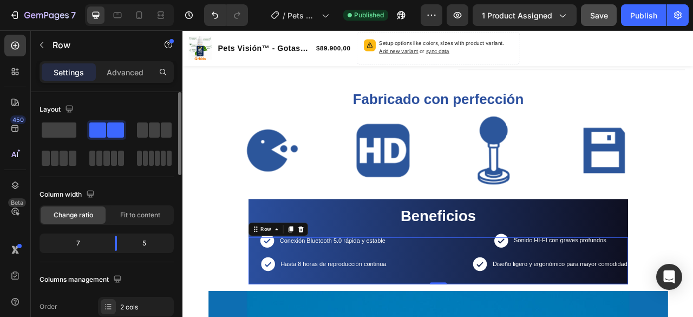
click at [107, 130] on span at bounding box center [115, 129] width 17 height 15
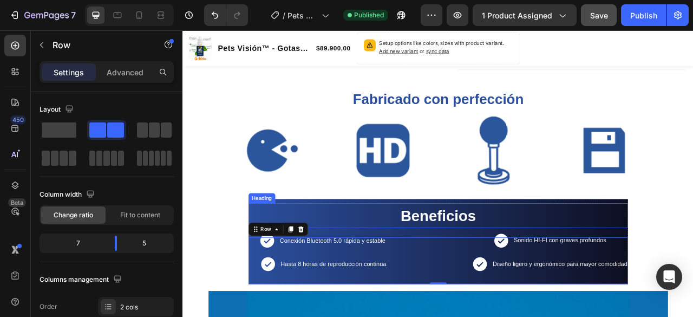
click at [403, 256] on h2 "Beneficios" at bounding box center [507, 265] width 483 height 31
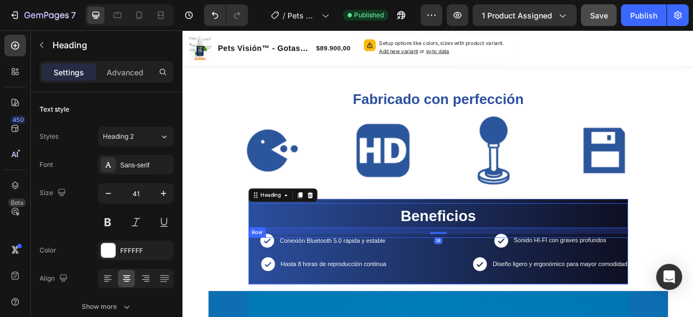
click at [492, 304] on div "Icon Conexión Bluetooth 5.0 rápida y estable Text Block Row Icon Hasta 8 horas …" at bounding box center [405, 323] width 279 height 60
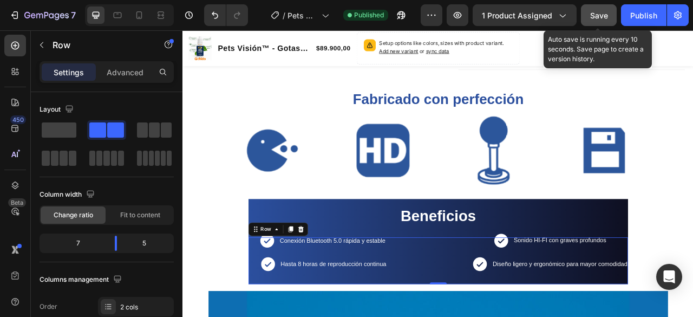
click at [596, 14] on span "Save" at bounding box center [599, 15] width 18 height 9
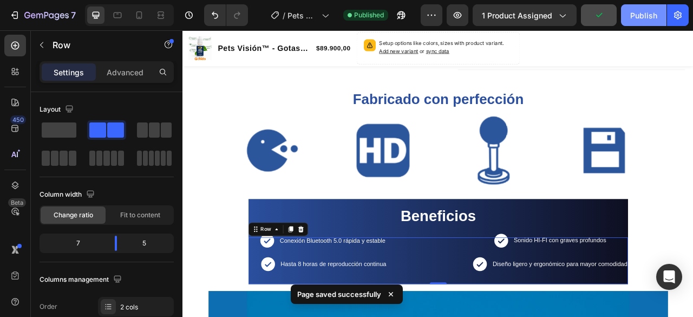
click at [643, 20] on div "Publish" at bounding box center [643, 15] width 27 height 11
